Goal: Obtain resource: Obtain resource

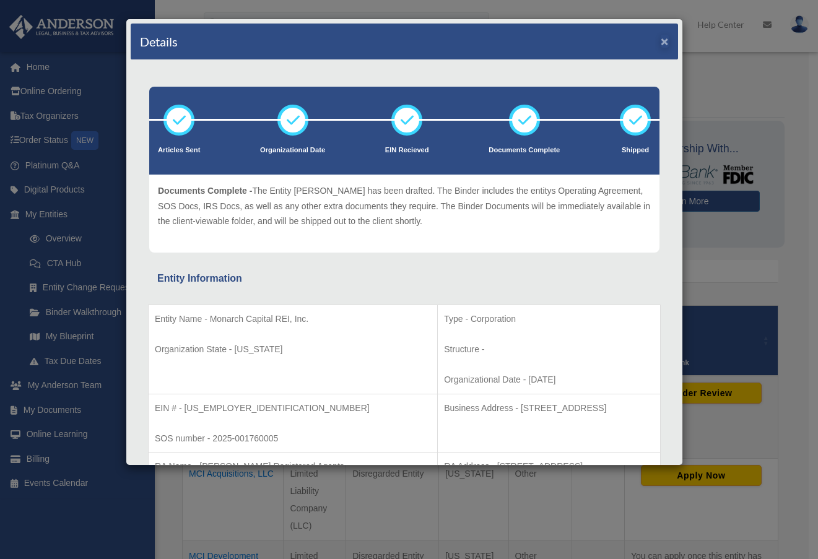
click at [660, 43] on button "×" at bounding box center [664, 41] width 8 height 13
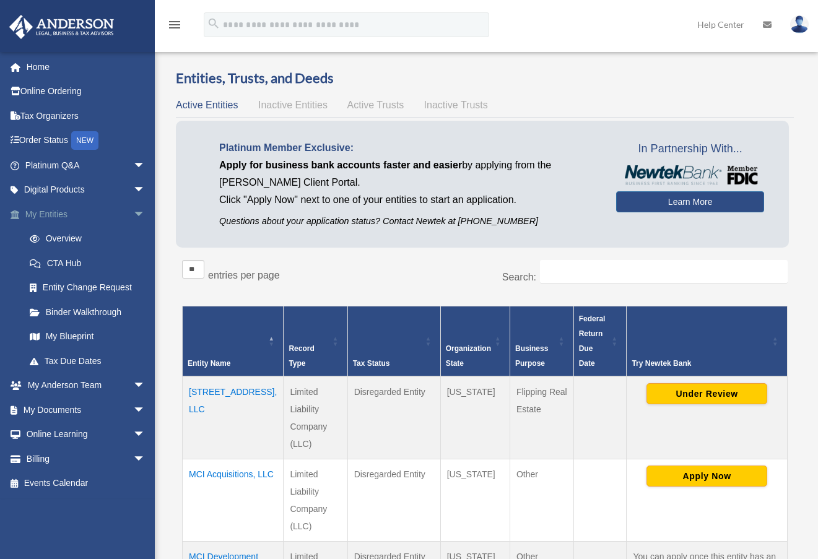
click at [58, 216] on link "My Entities arrow_drop_down" at bounding box center [86, 214] width 155 height 25
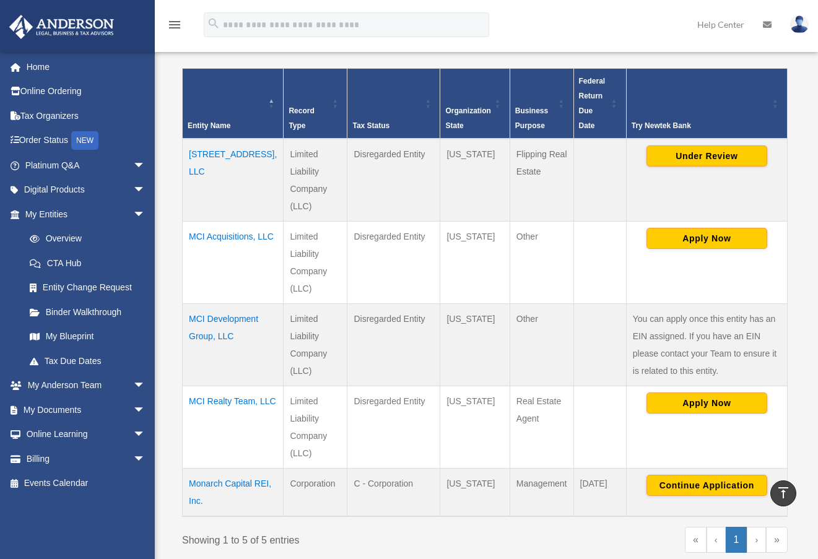
scroll to position [264, 0]
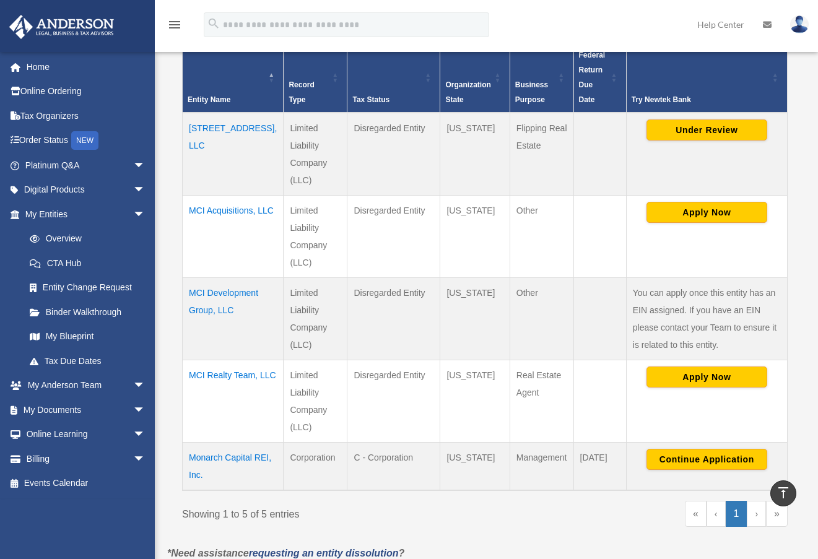
click at [227, 376] on td "MCI Realty Team, LLC" at bounding box center [233, 401] width 101 height 82
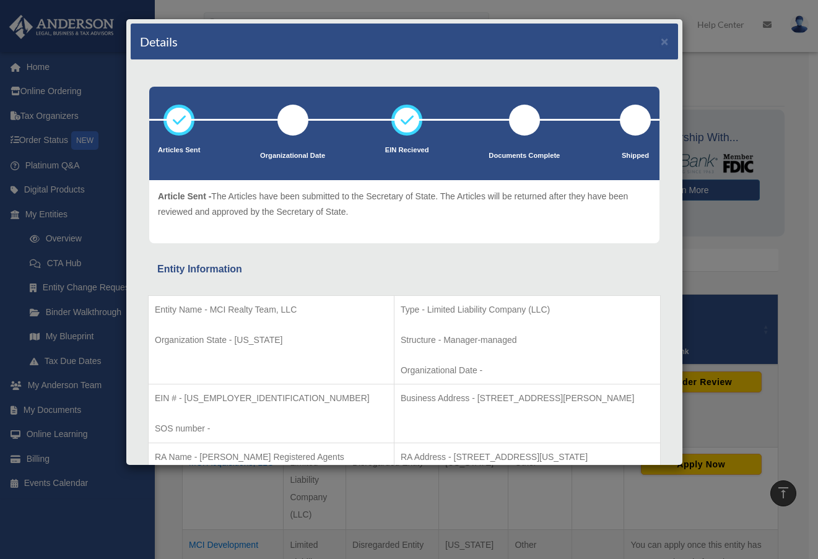
scroll to position [0, 0]
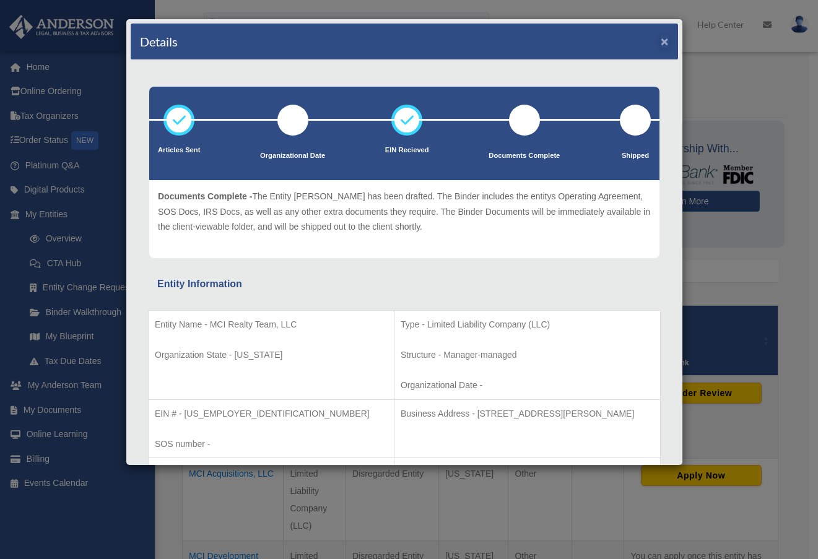
click at [660, 40] on button "×" at bounding box center [664, 41] width 8 height 13
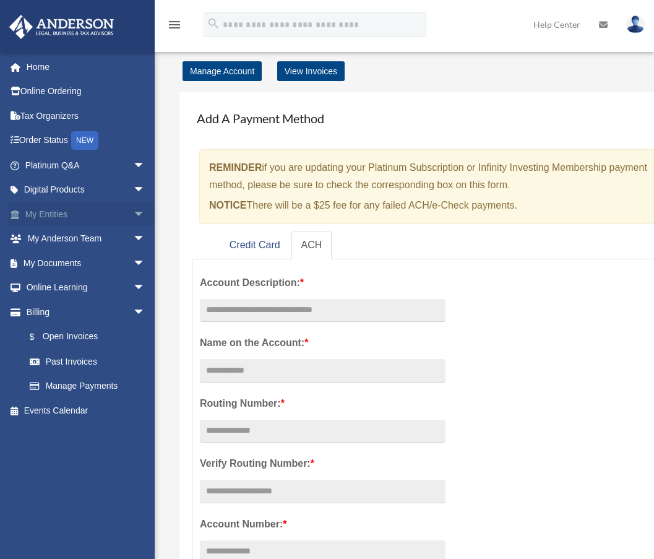
click at [71, 215] on link "My Entities arrow_drop_down" at bounding box center [86, 214] width 155 height 25
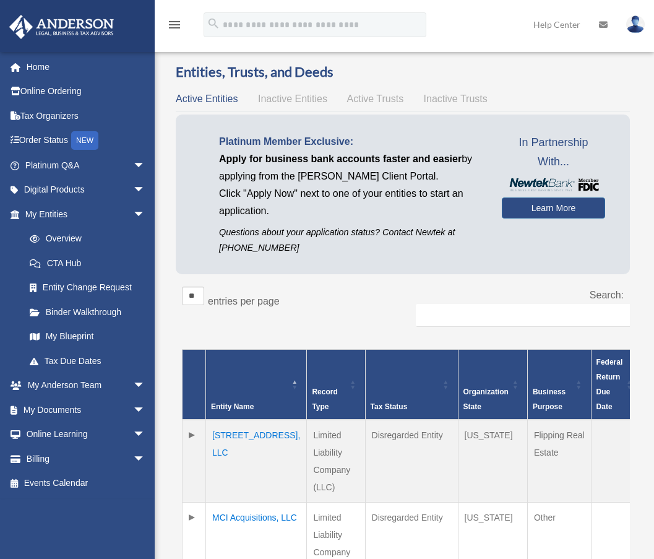
click at [239, 433] on td "[STREET_ADDRESS], LLC" at bounding box center [256, 461] width 101 height 83
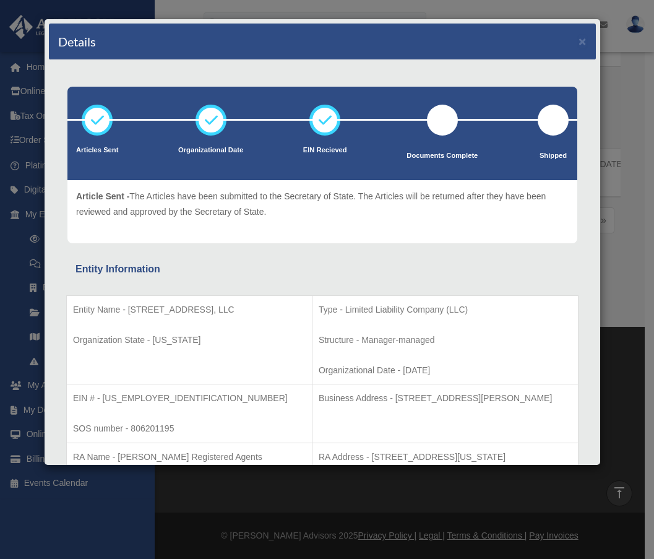
scroll to position [298, 0]
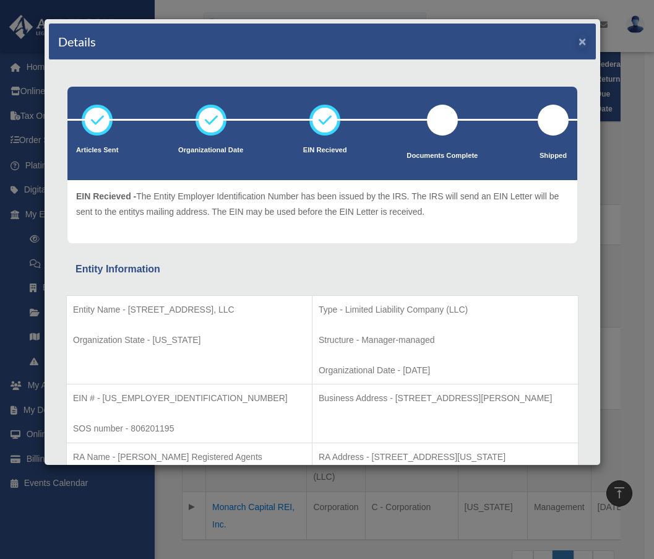
click at [579, 43] on button "×" at bounding box center [583, 41] width 8 height 13
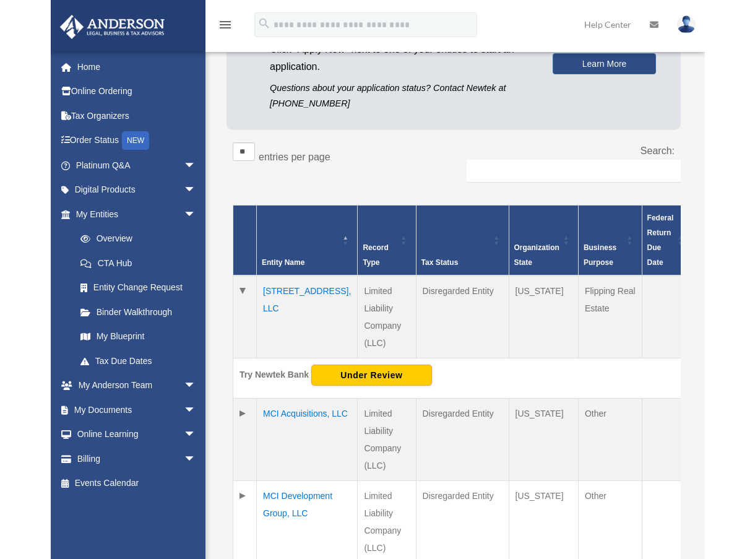
scroll to position [261, 0]
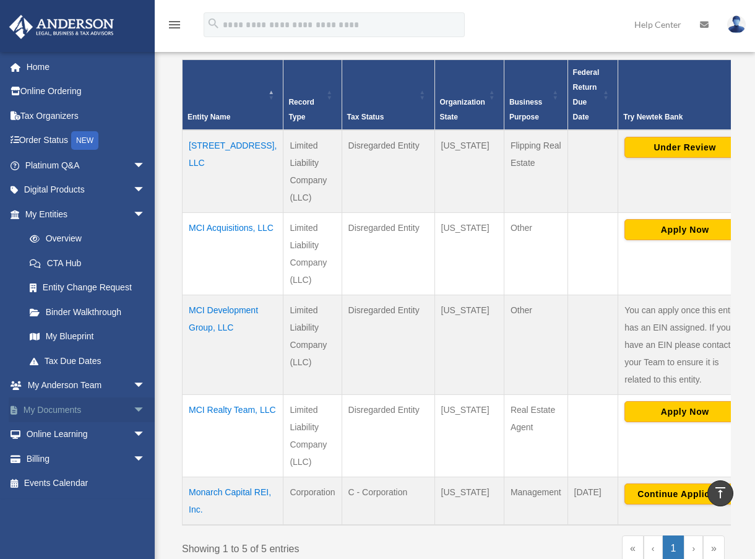
click at [133, 407] on span "arrow_drop_down" at bounding box center [145, 409] width 25 height 25
click at [64, 431] on link "Box" at bounding box center [90, 434] width 147 height 25
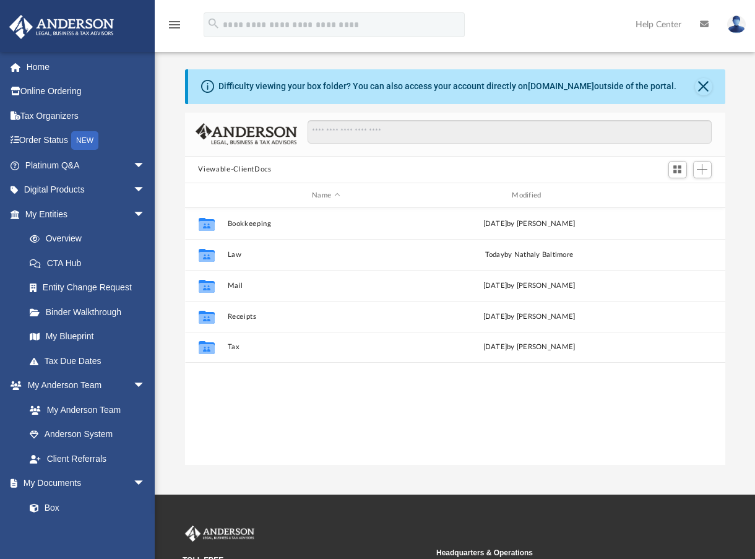
scroll to position [272, 531]
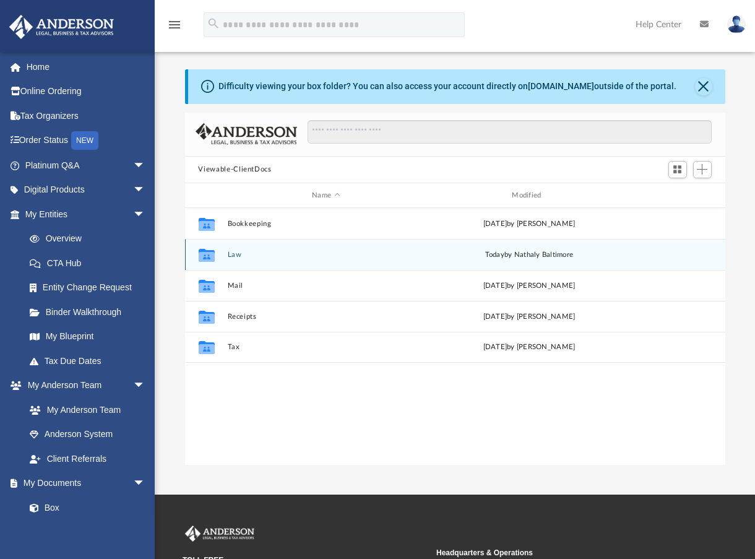
click at [238, 255] on button "Law" at bounding box center [325, 255] width 197 height 8
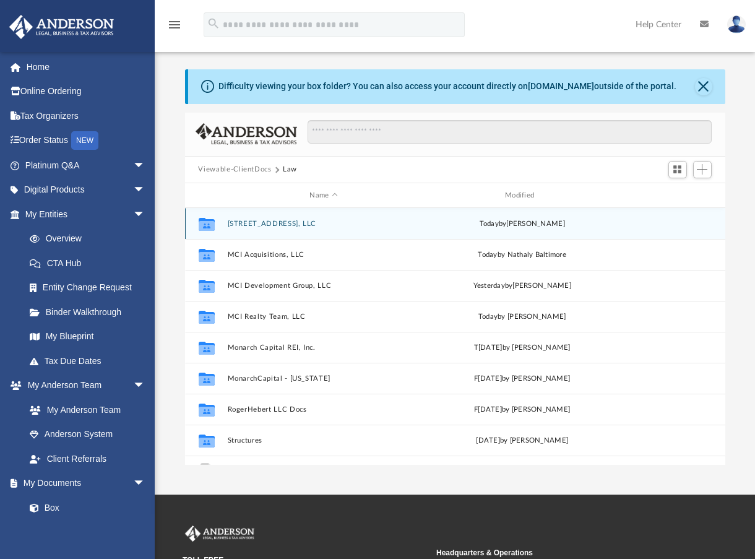
click at [264, 227] on button "[STREET_ADDRESS], LLC" at bounding box center [323, 224] width 193 height 8
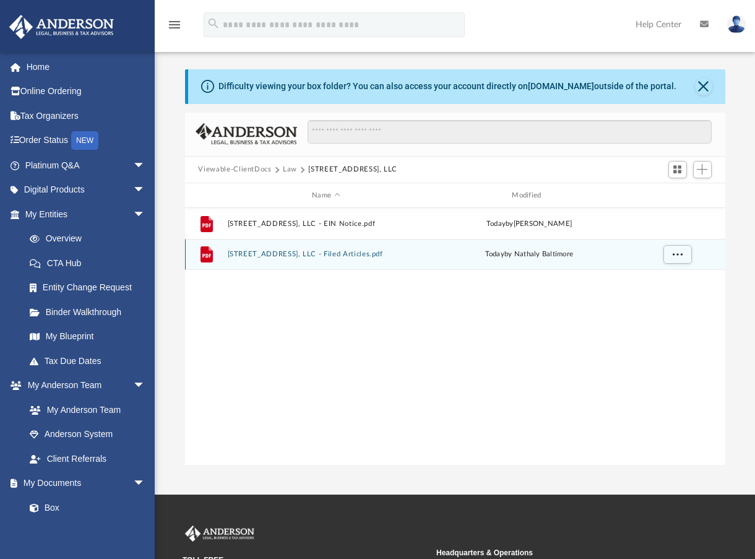
click at [340, 254] on button "1214 Main St, LLC - Filed Articles.pdf" at bounding box center [325, 255] width 197 height 8
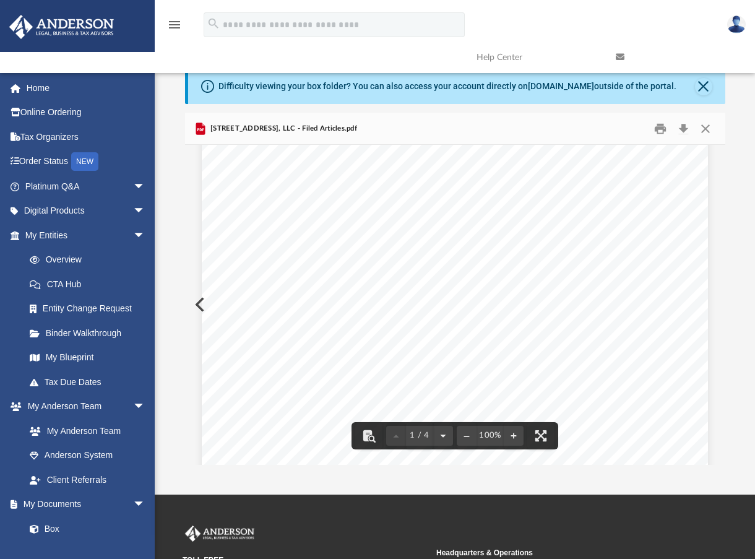
scroll to position [158, 0]
click at [202, 302] on div "Page 1" at bounding box center [455, 323] width 506 height 655
click at [703, 128] on button "Close" at bounding box center [705, 128] width 22 height 19
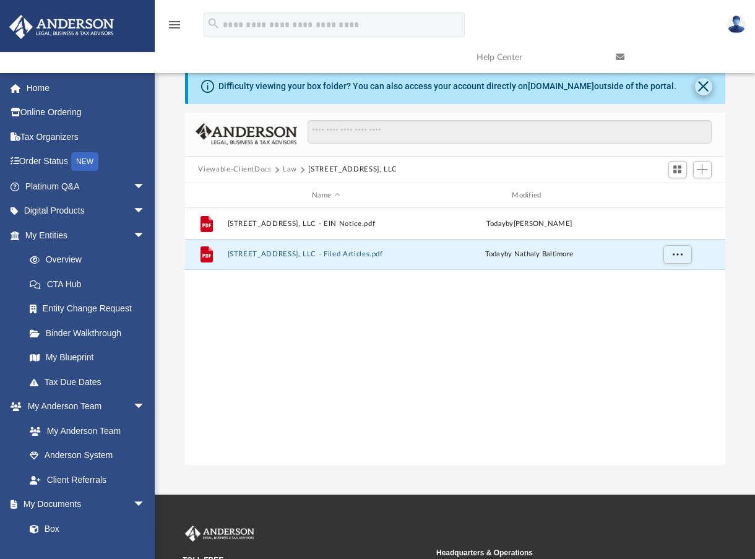
click at [703, 84] on button "Close" at bounding box center [703, 86] width 17 height 17
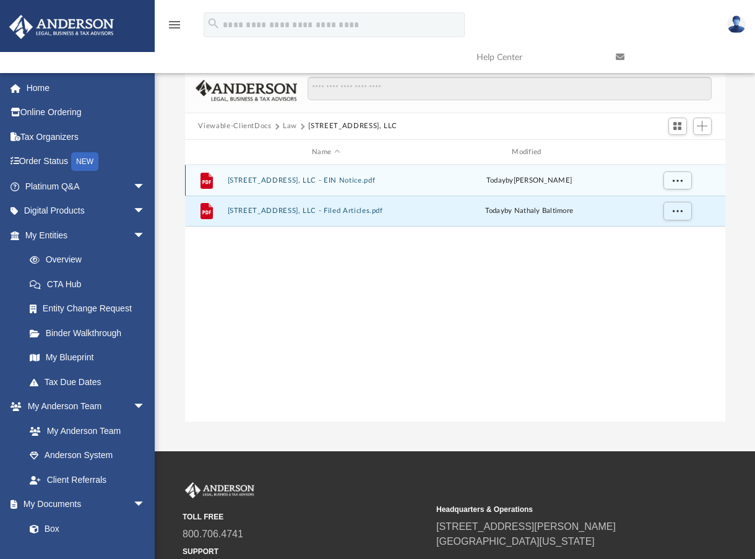
click at [330, 180] on button "1214 Main St, LLC - EIN Notice.pdf" at bounding box center [325, 180] width 197 height 8
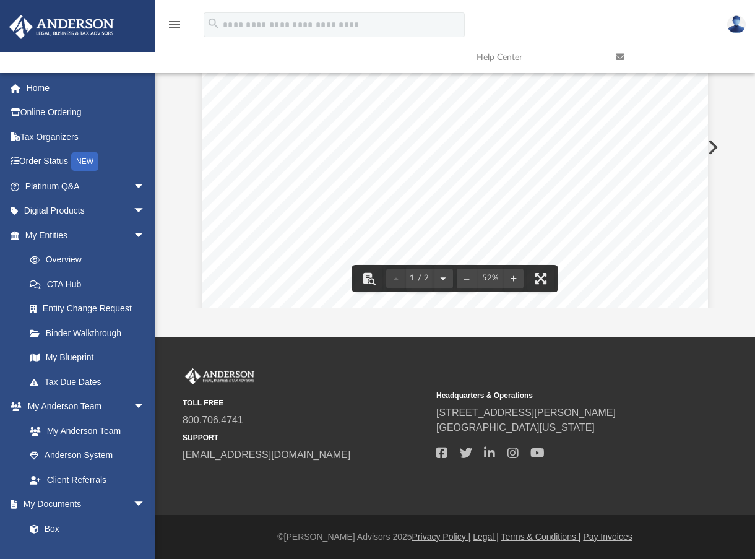
scroll to position [0, 0]
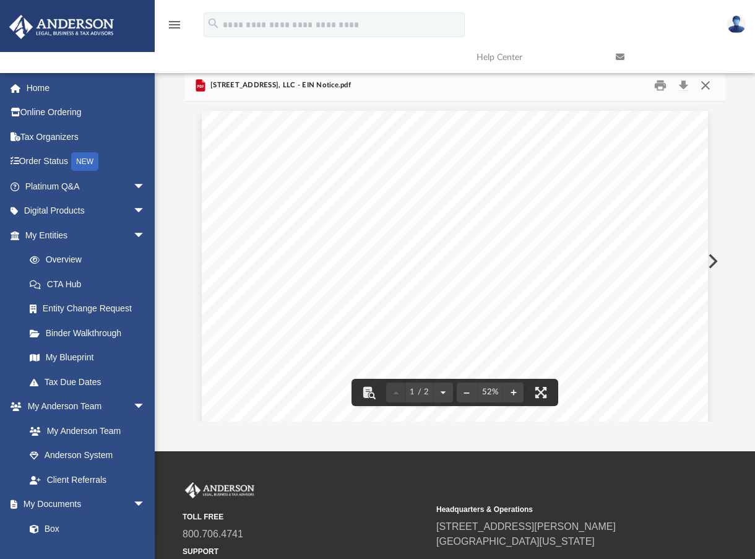
click at [707, 84] on button "Close" at bounding box center [705, 85] width 22 height 19
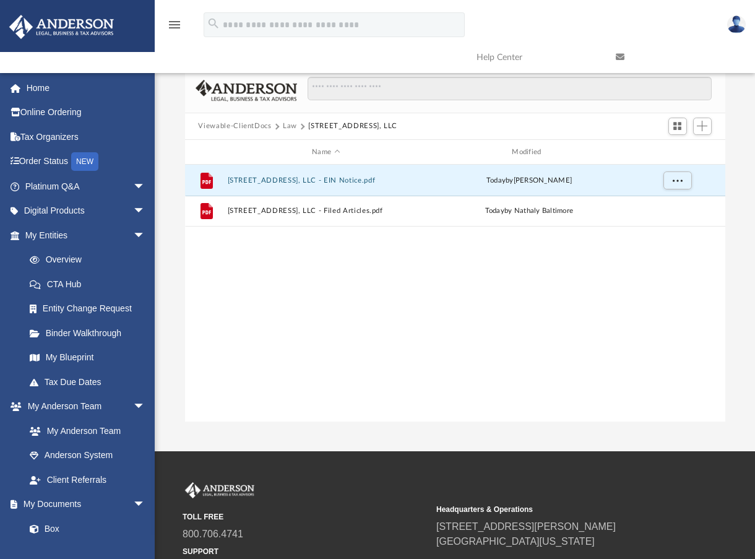
click at [291, 125] on button "Law" at bounding box center [290, 126] width 14 height 11
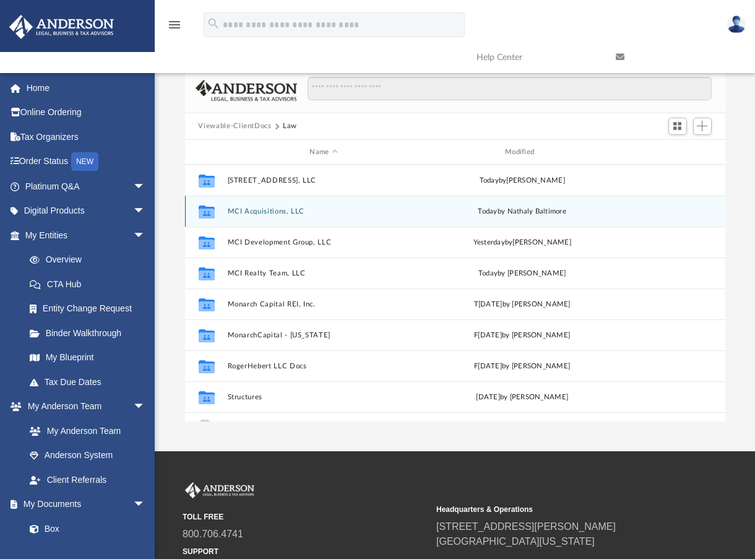
click at [280, 212] on button "MCI Acquisitions, LLC" at bounding box center [323, 211] width 193 height 8
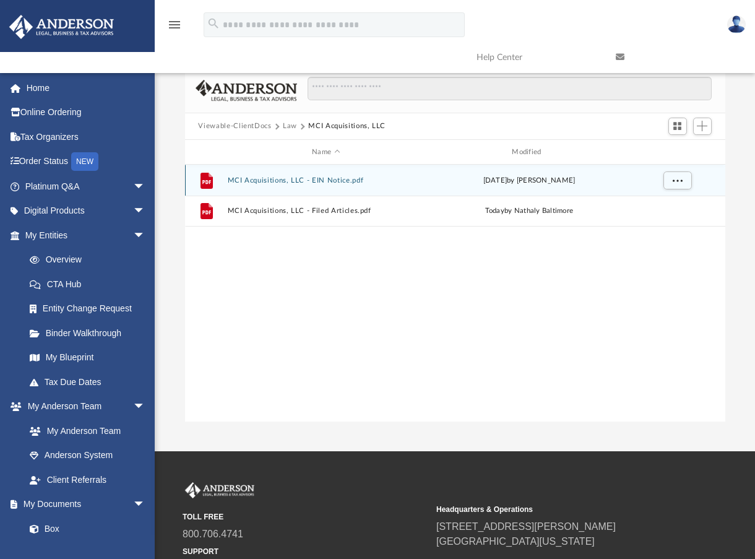
click at [323, 183] on button "MCI Acquisitions, LLC - EIN Notice.pdf" at bounding box center [325, 180] width 197 height 8
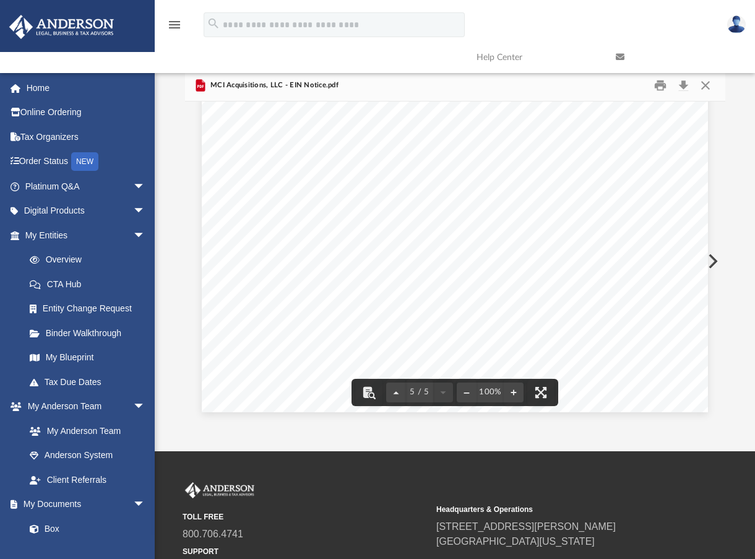
scroll to position [3049, 0]
click at [701, 80] on link at bounding box center [675, 57] width 139 height 49
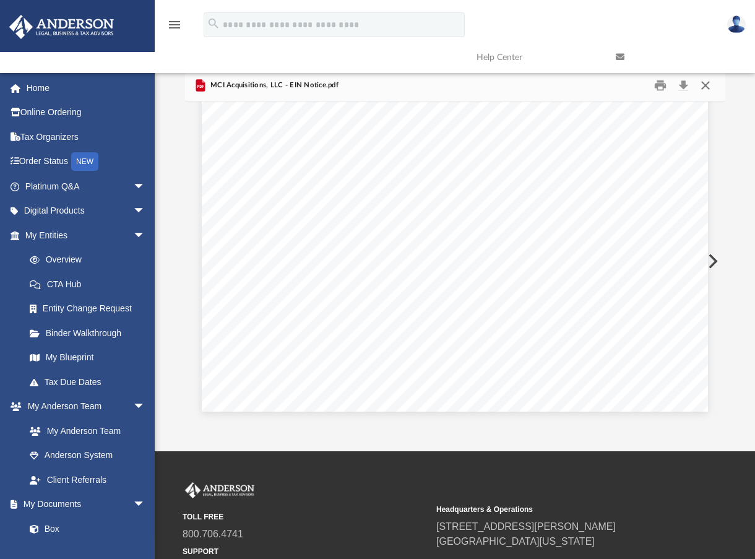
click at [706, 87] on button "Close" at bounding box center [705, 85] width 22 height 19
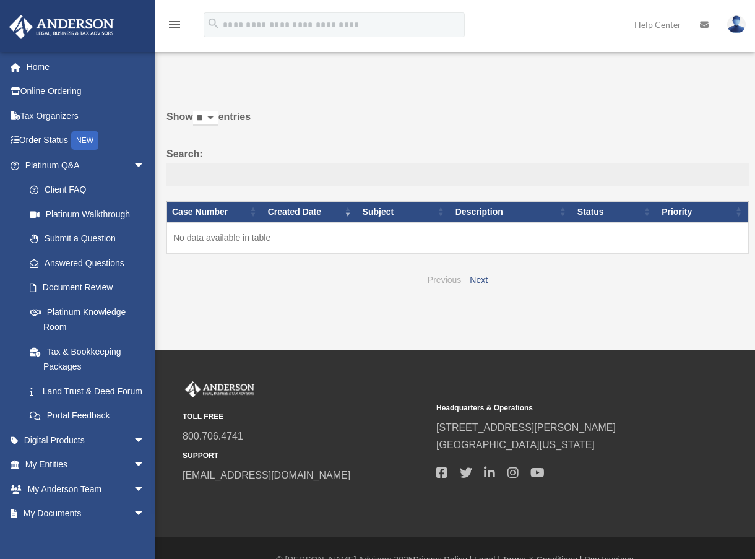
click at [438, 277] on link "Previous" at bounding box center [444, 280] width 33 height 10
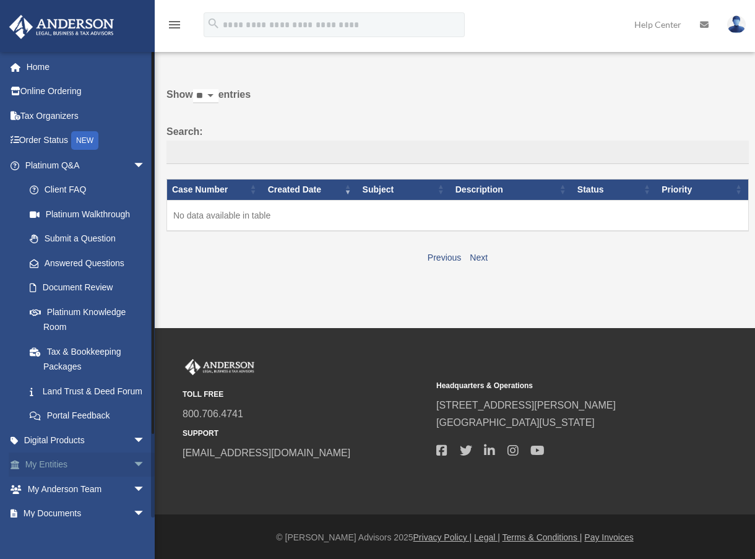
click at [133, 475] on span "arrow_drop_down" at bounding box center [145, 464] width 25 height 25
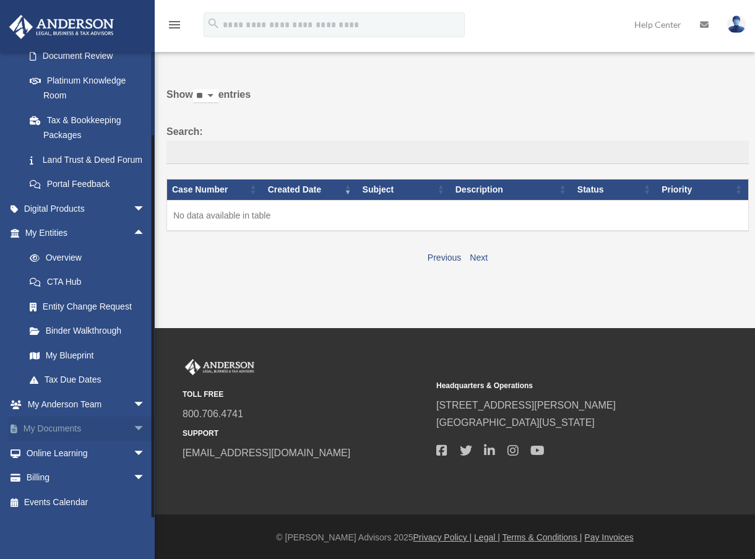
click at [133, 426] on span "arrow_drop_down" at bounding box center [145, 429] width 25 height 25
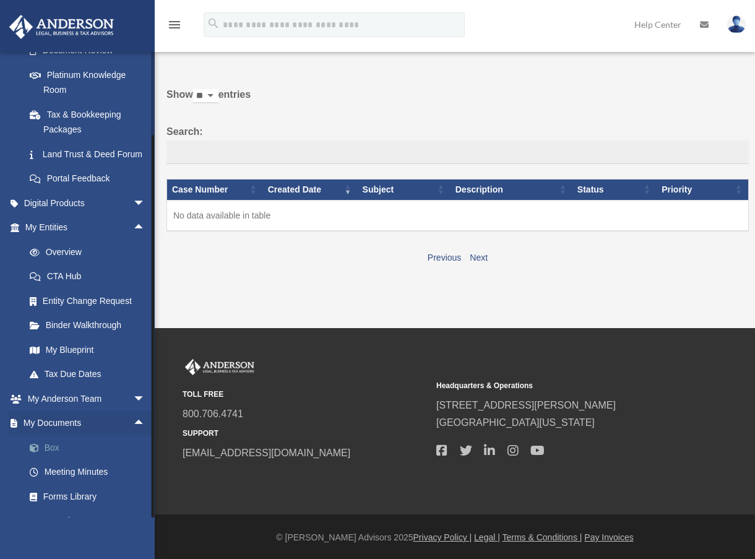
click at [54, 457] on link "Box" at bounding box center [90, 447] width 147 height 25
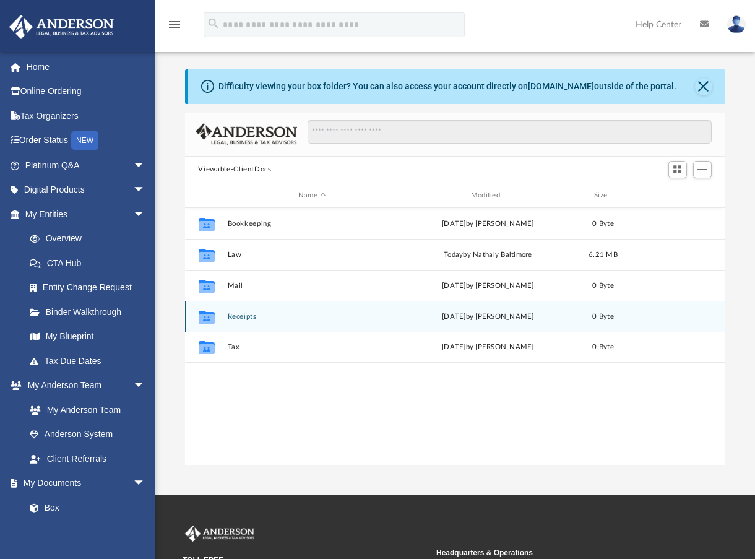
scroll to position [272, 531]
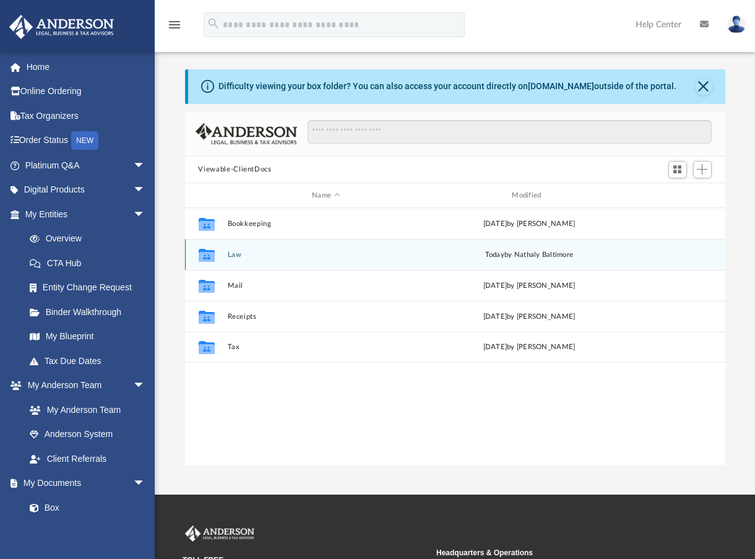
click at [235, 252] on button "Law" at bounding box center [325, 255] width 197 height 8
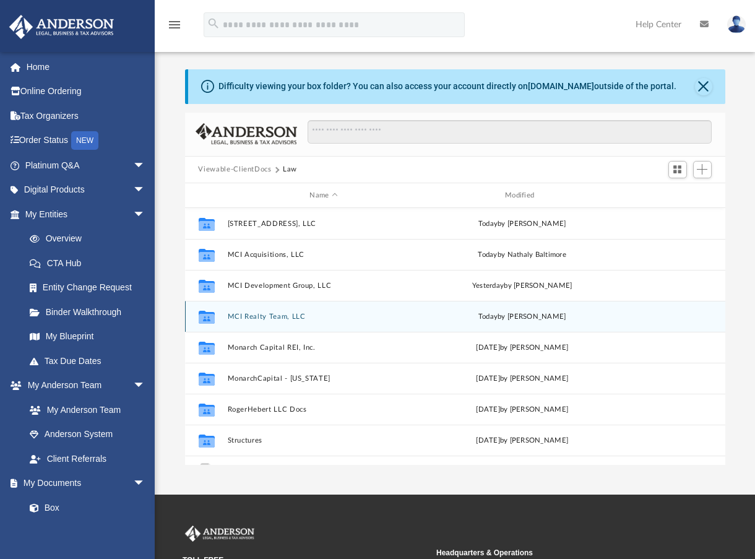
click at [270, 315] on button "MCI Realty Team, LLC" at bounding box center [323, 317] width 193 height 8
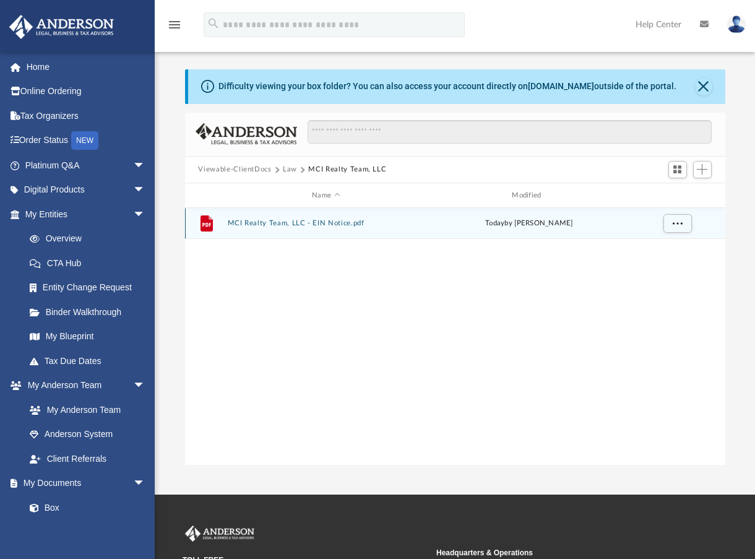
click at [339, 223] on button "MCI Realty Team, LLC - EIN Notice.pdf" at bounding box center [325, 224] width 197 height 8
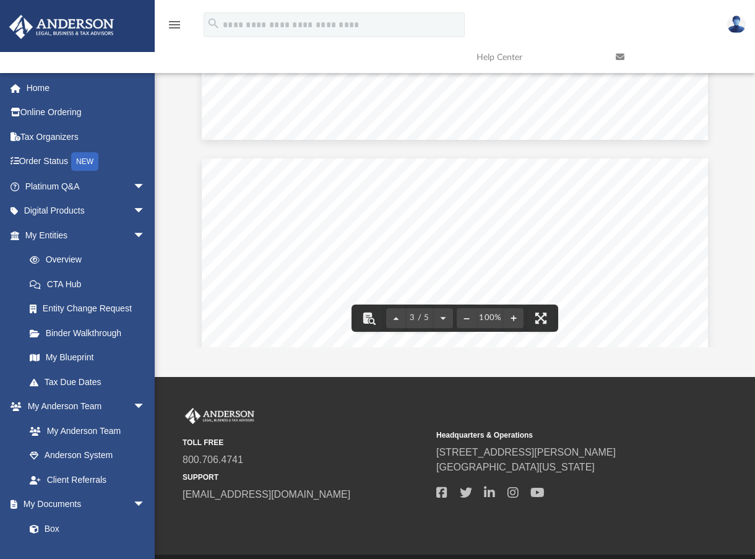
scroll to position [0, 0]
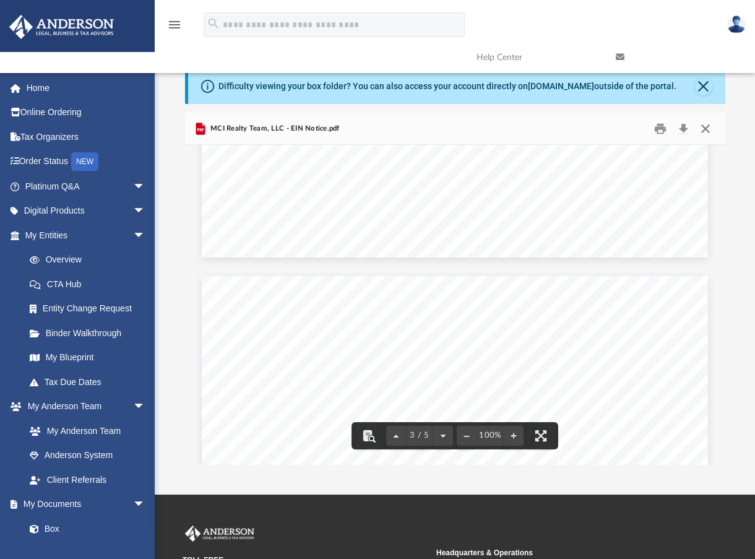
click at [703, 126] on button "Close" at bounding box center [705, 128] width 22 height 19
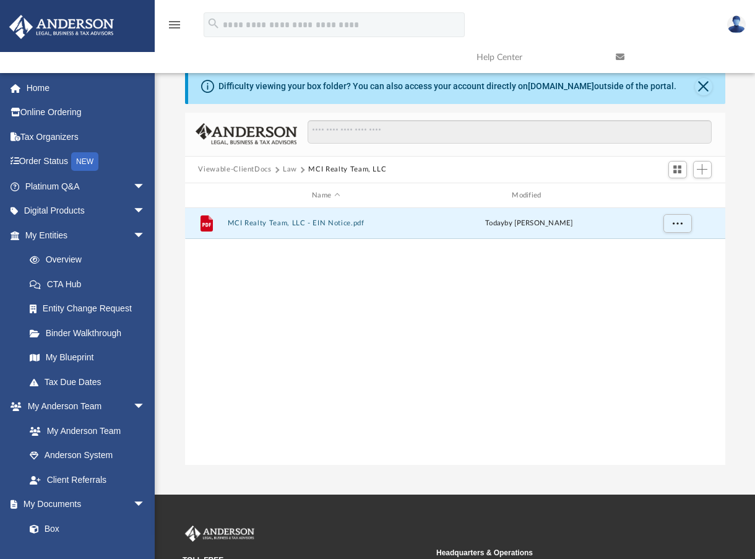
click at [293, 169] on button "Law" at bounding box center [290, 169] width 14 height 11
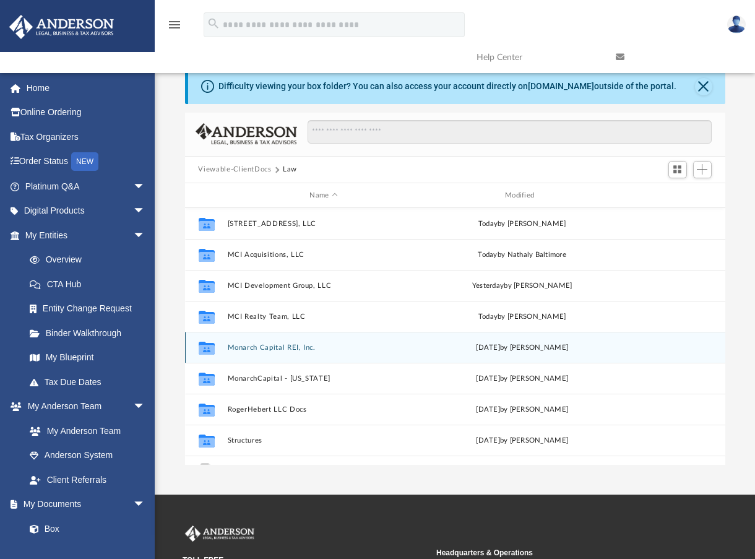
click at [284, 345] on button "Monarch Capital REI, Inc." at bounding box center [323, 347] width 193 height 8
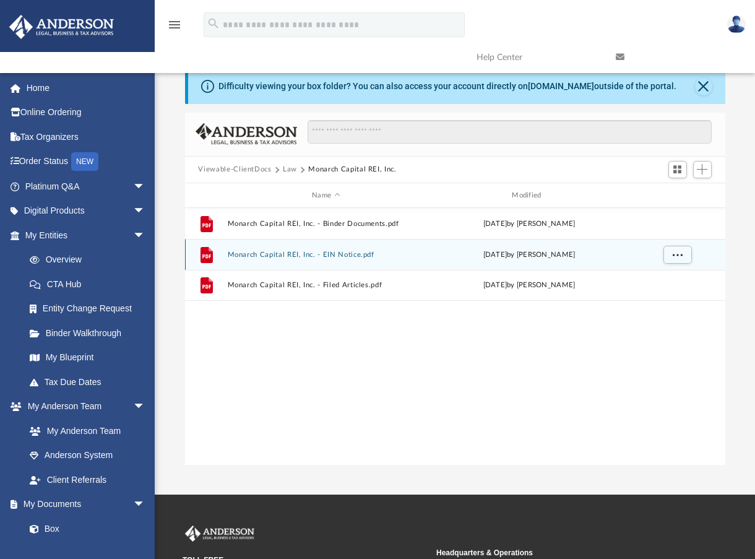
click at [349, 254] on button "Monarch Capital REI, Inc. - EIN Notice.pdf" at bounding box center [325, 255] width 197 height 8
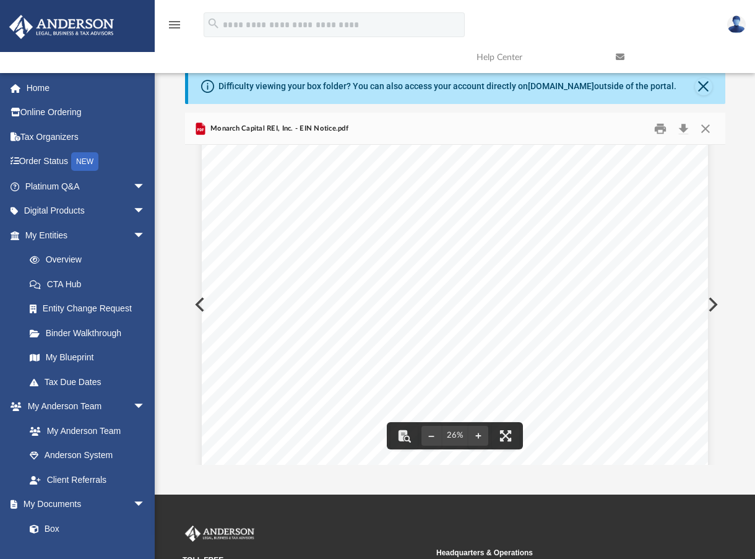
scroll to position [236, 0]
click at [481, 436] on button "File preview" at bounding box center [478, 435] width 20 height 27
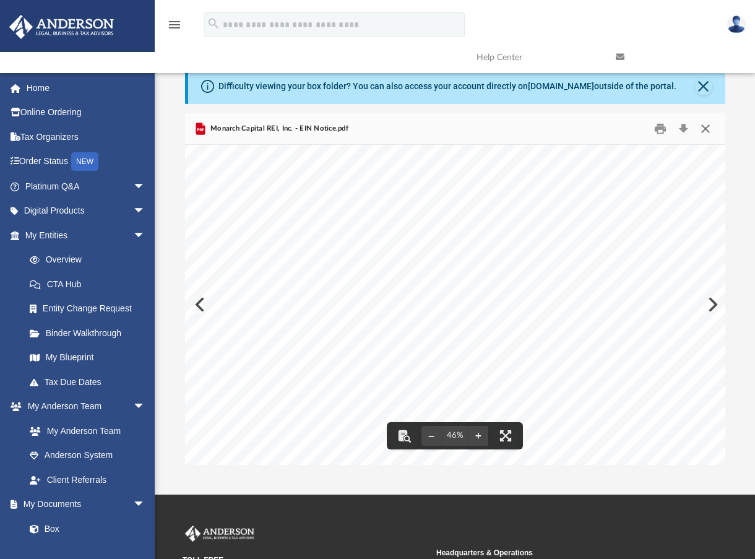
click at [706, 124] on button "Close" at bounding box center [705, 128] width 22 height 19
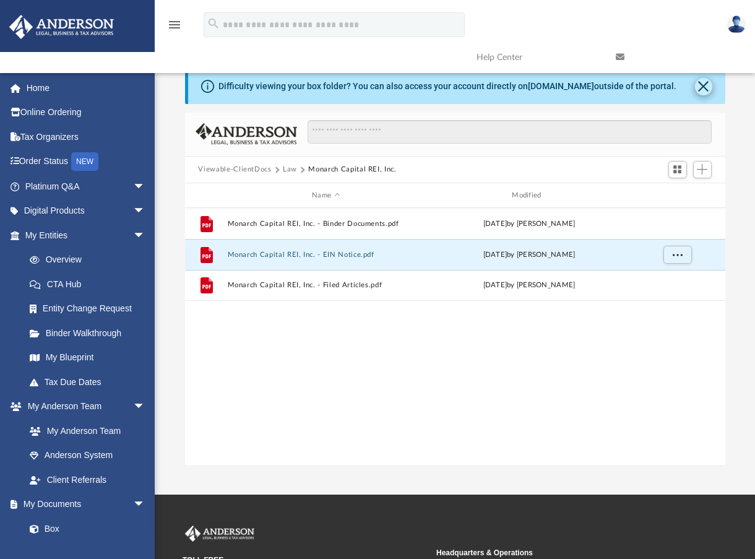
click at [702, 88] on button "Close" at bounding box center [703, 86] width 17 height 17
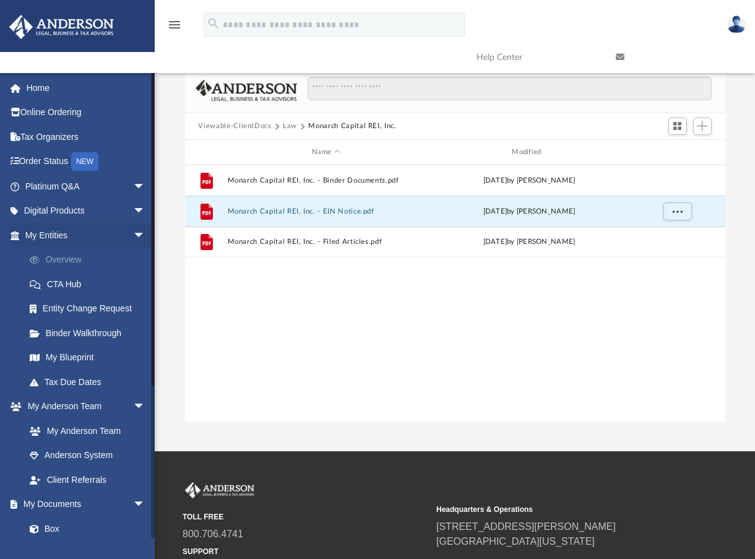
click at [72, 256] on link "Overview" at bounding box center [90, 260] width 147 height 25
